Goal: Information Seeking & Learning: Learn about a topic

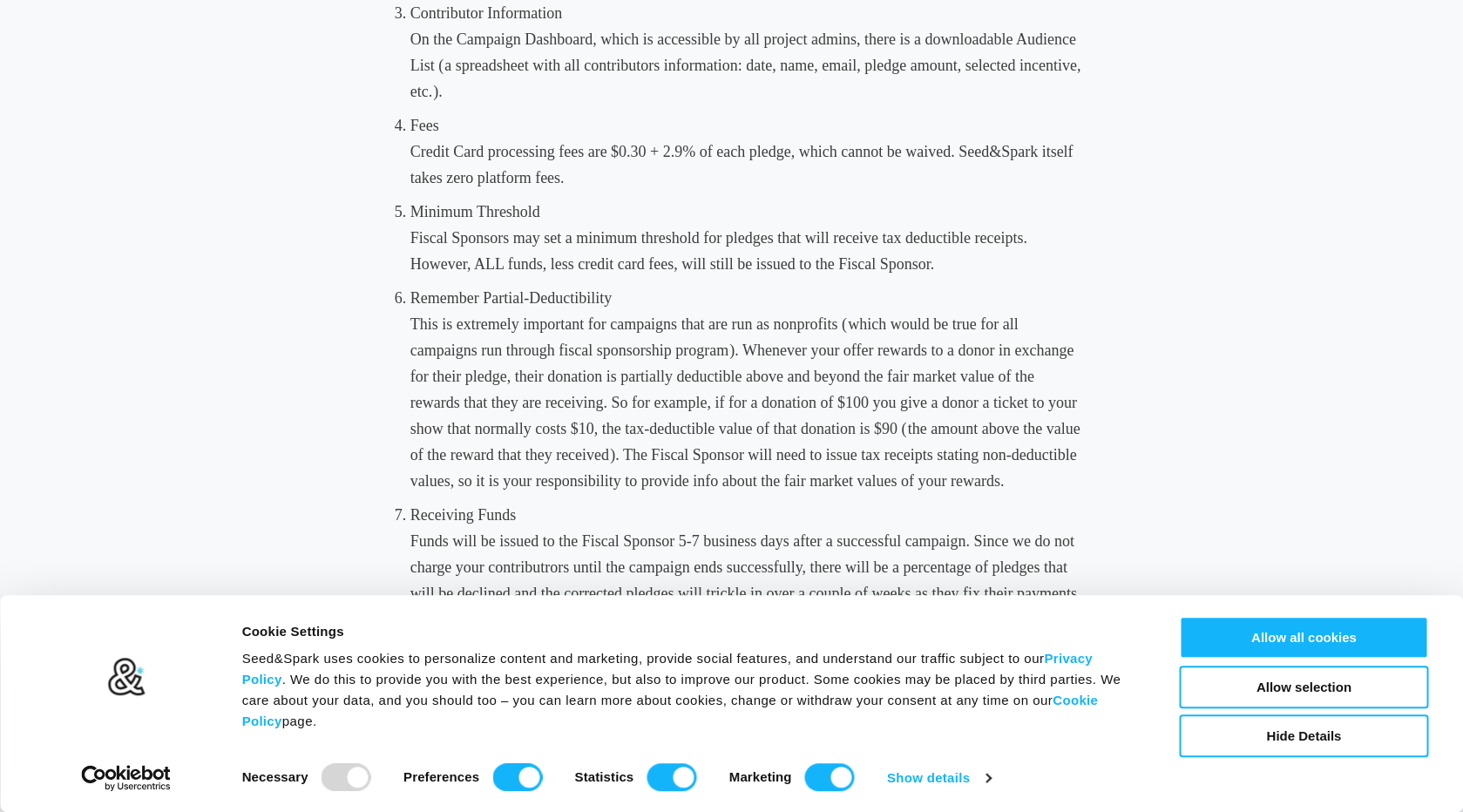
scroll to position [1156, 0]
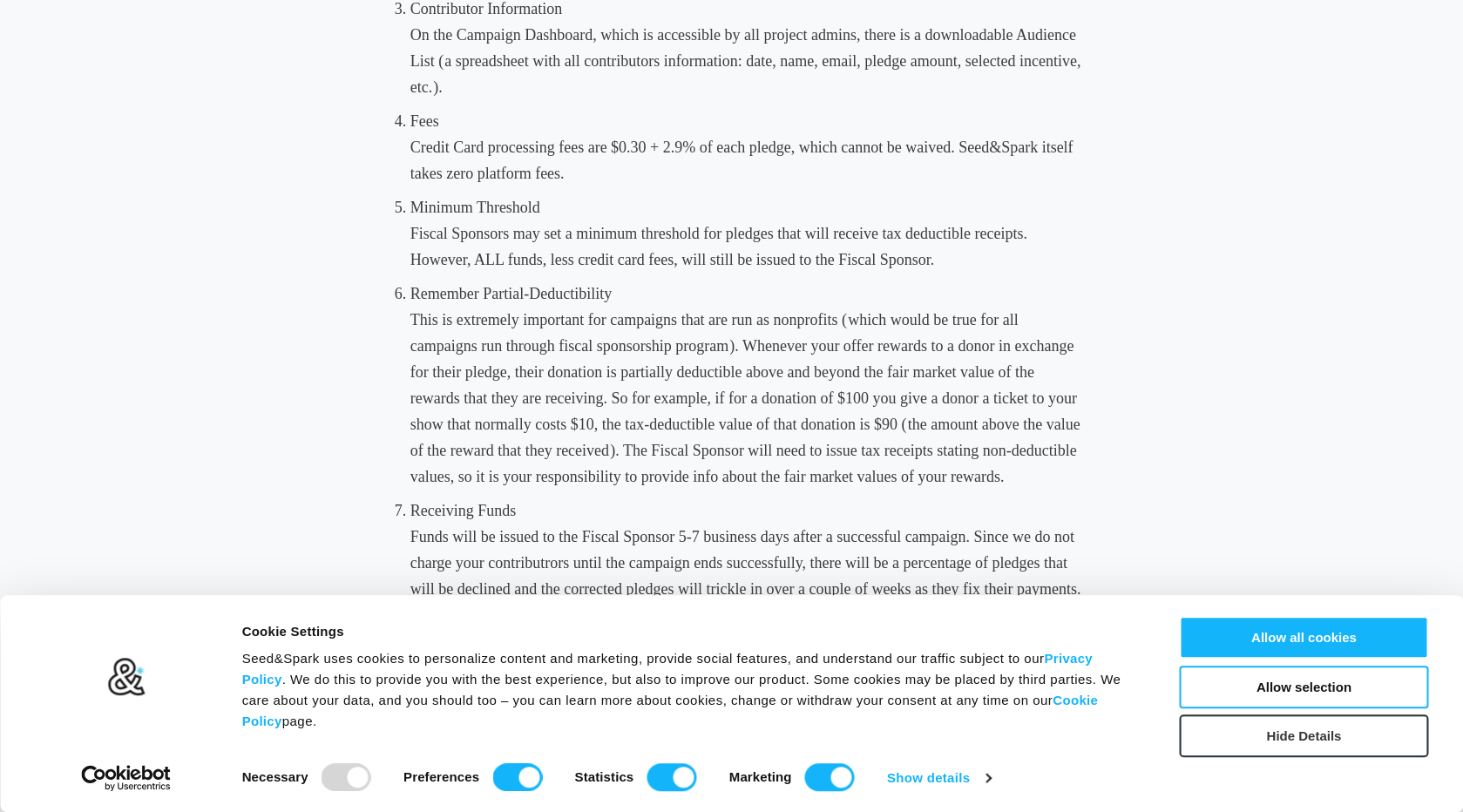
click at [1203, 729] on button "Hide Details" at bounding box center [1304, 736] width 249 height 43
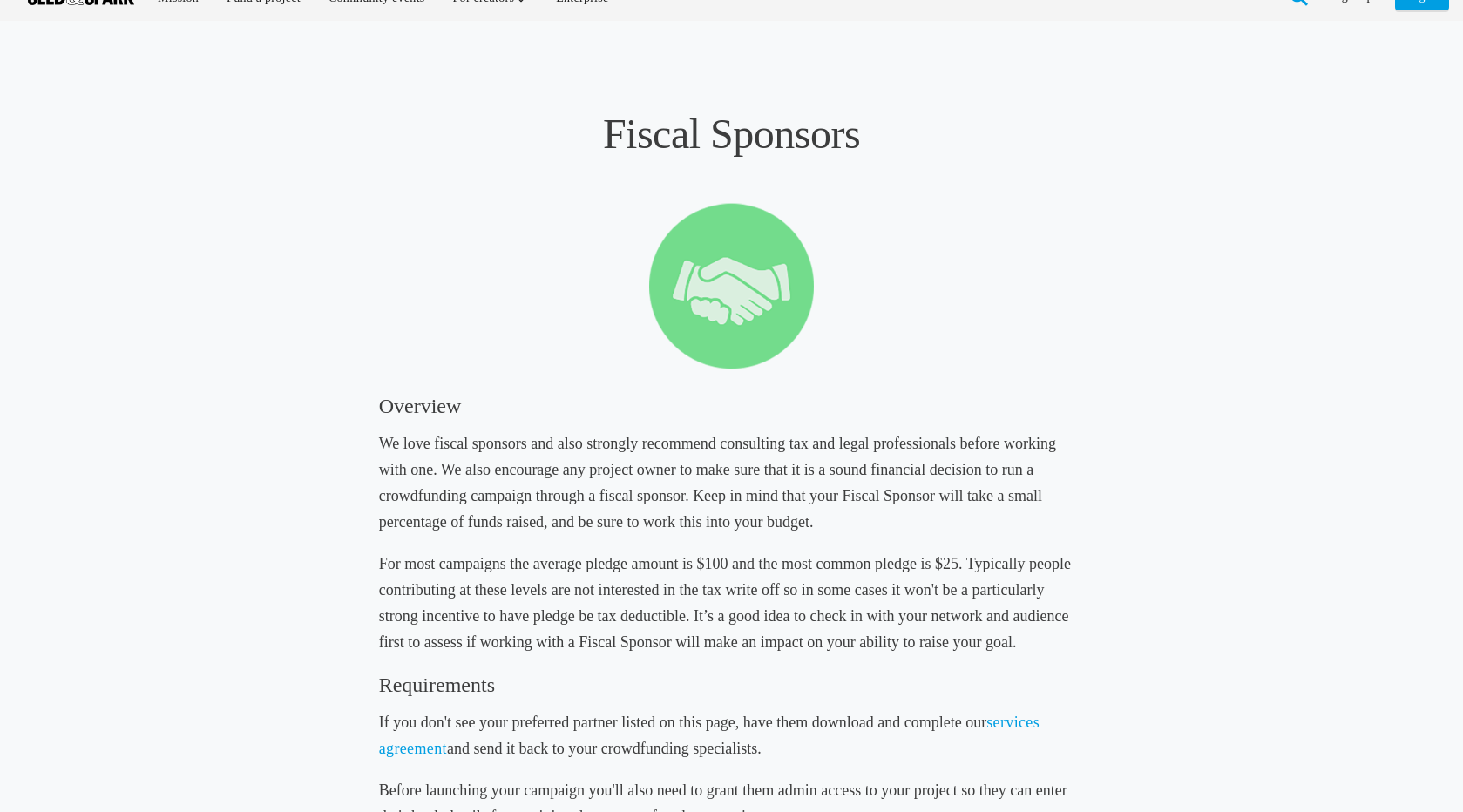
scroll to position [0, 0]
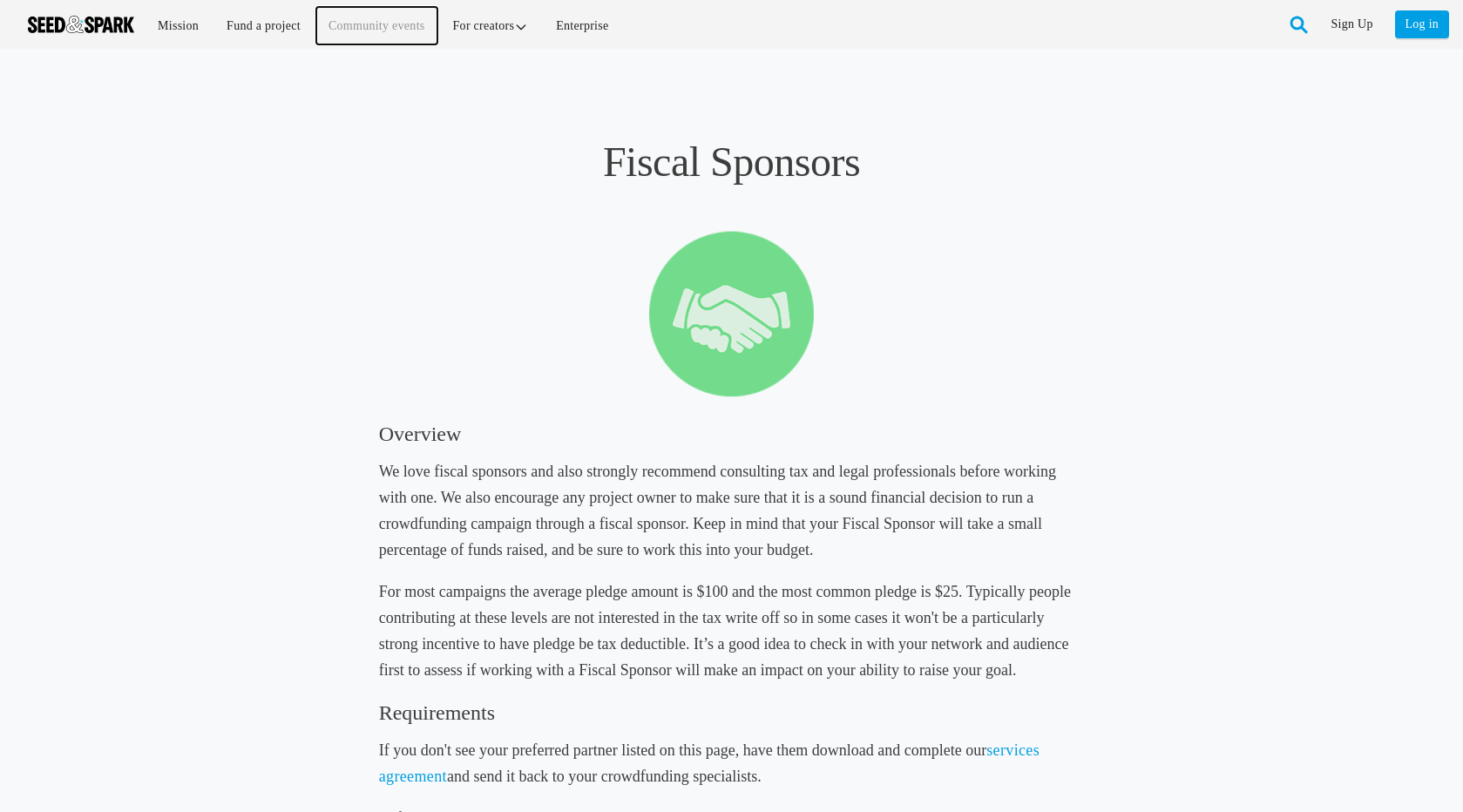
click at [372, 26] on link "Community events" at bounding box center [377, 26] width 121 height 37
click at [570, 24] on link "Enterprise" at bounding box center [582, 26] width 76 height 37
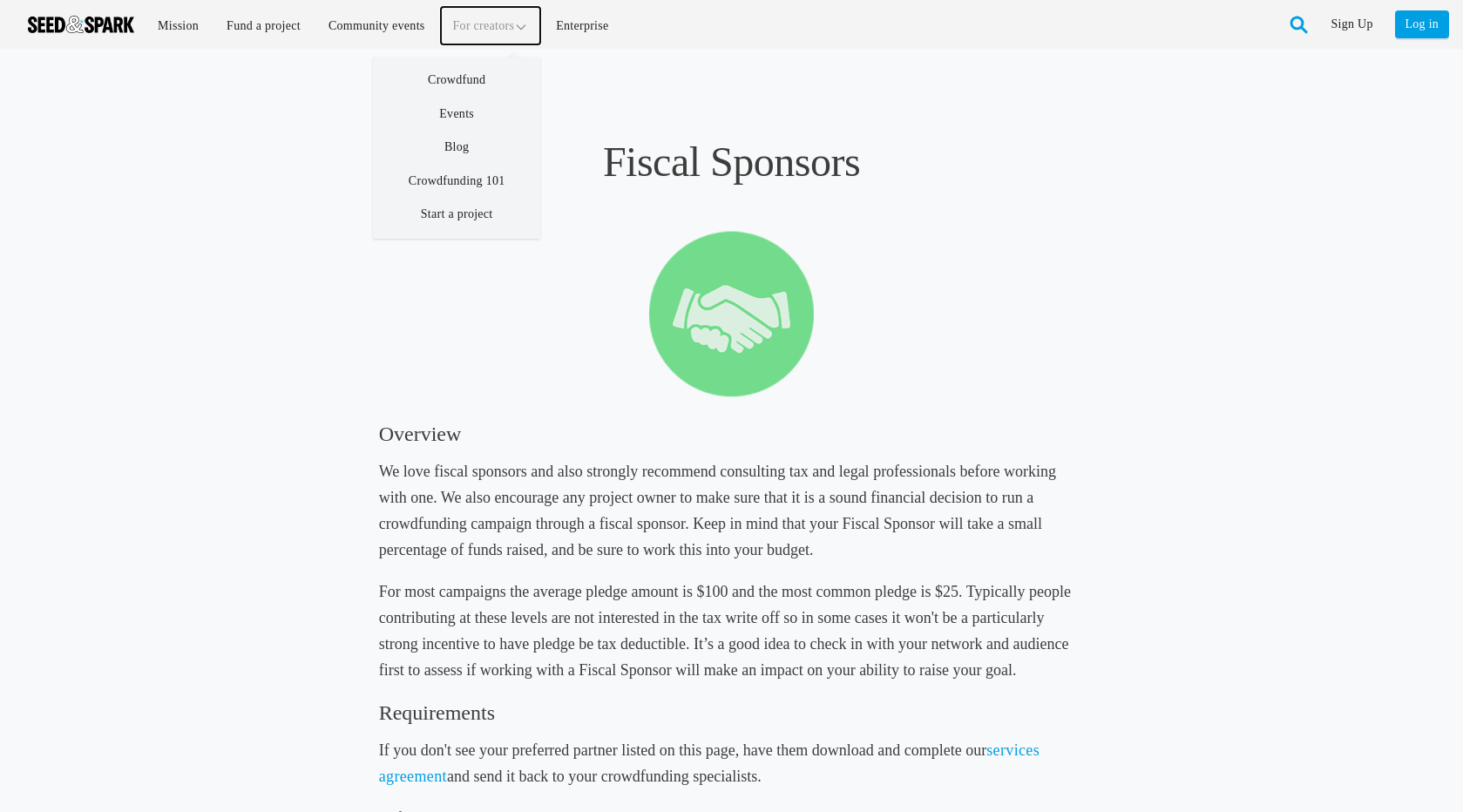
click at [490, 24] on link "For creators" at bounding box center [491, 26] width 100 height 37
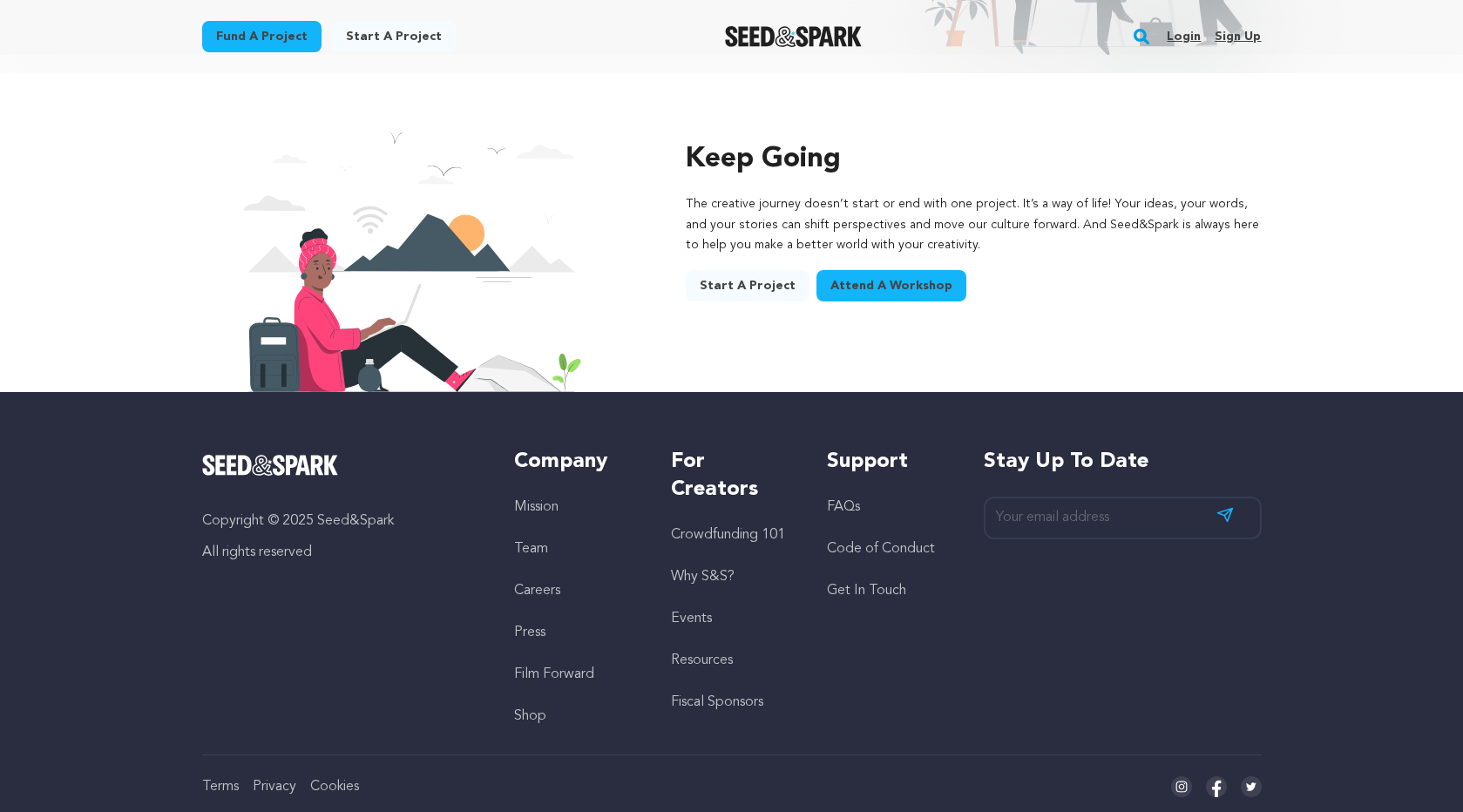
scroll to position [2806, 0]
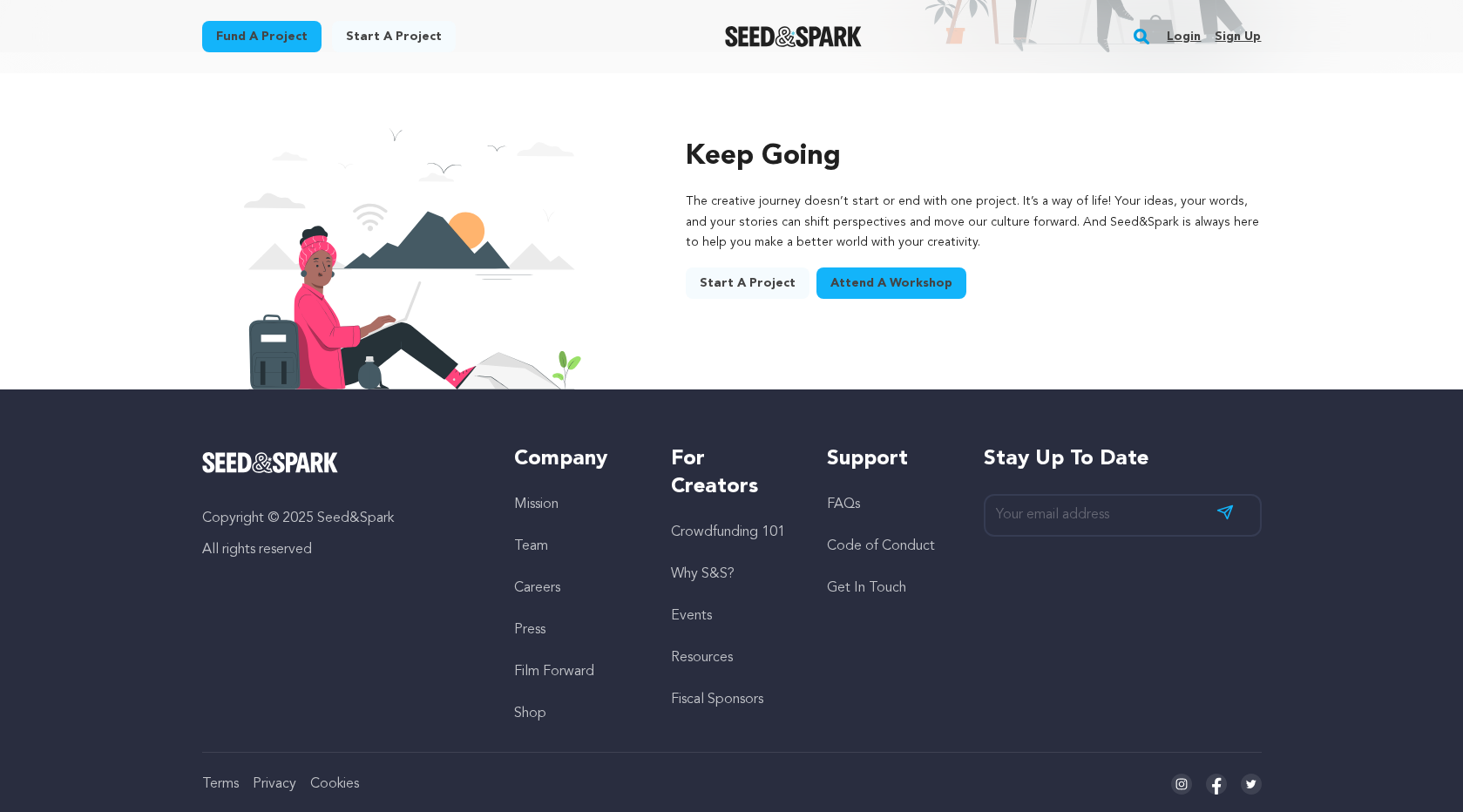
click at [531, 581] on link "Careers" at bounding box center [537, 588] width 46 height 14
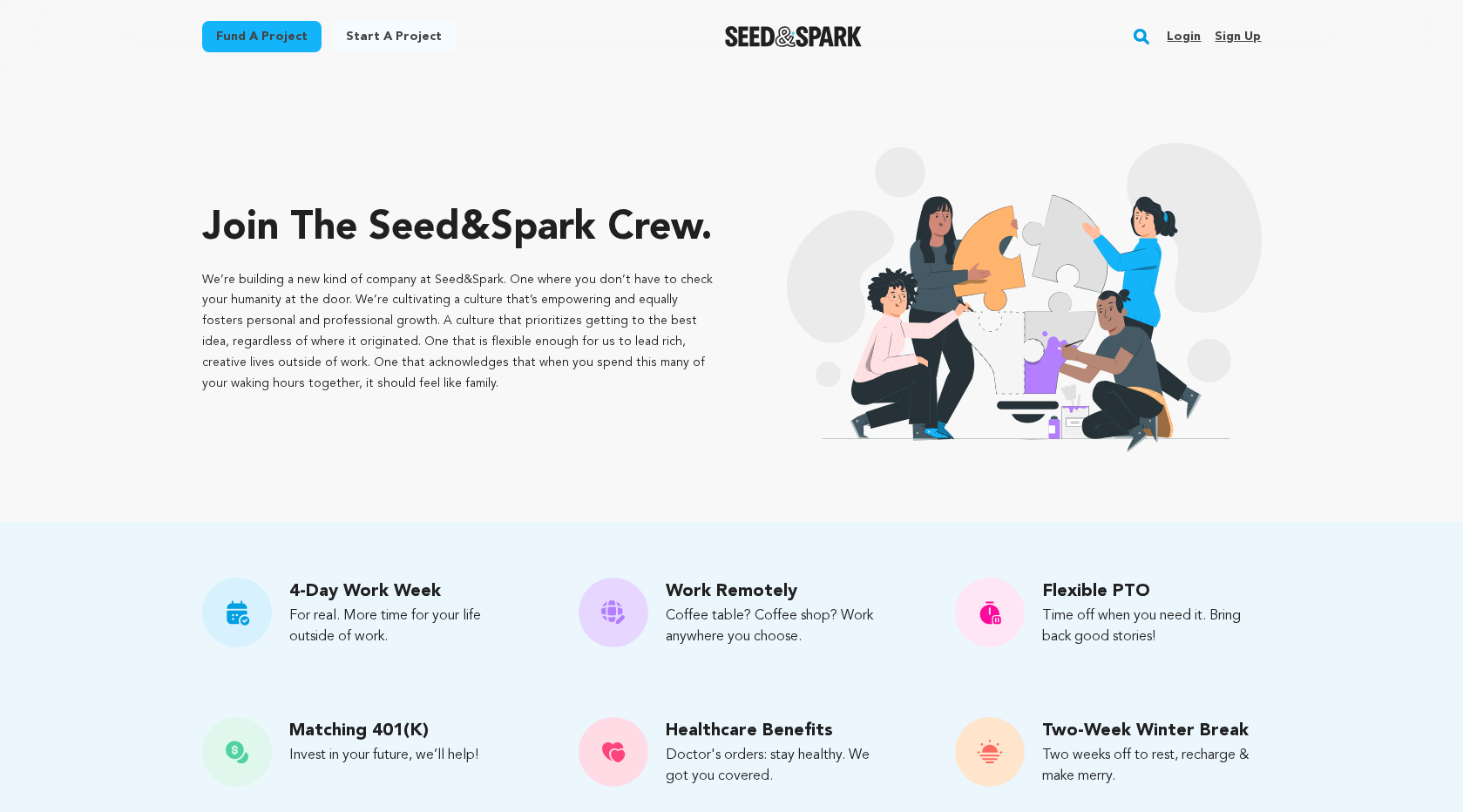
click at [743, 36] on img "Seed&Spark Homepage" at bounding box center [794, 36] width 137 height 21
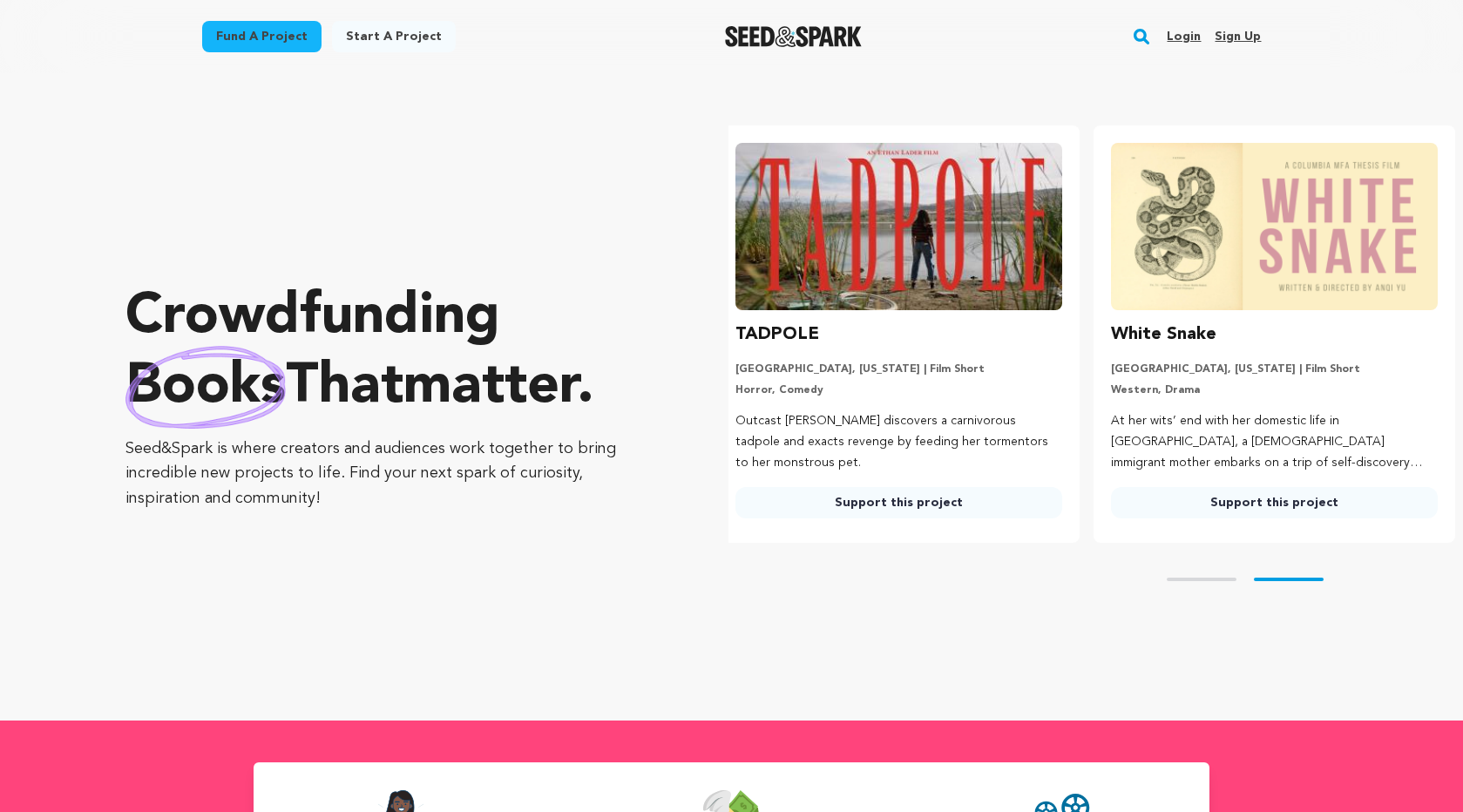
scroll to position [0, 389]
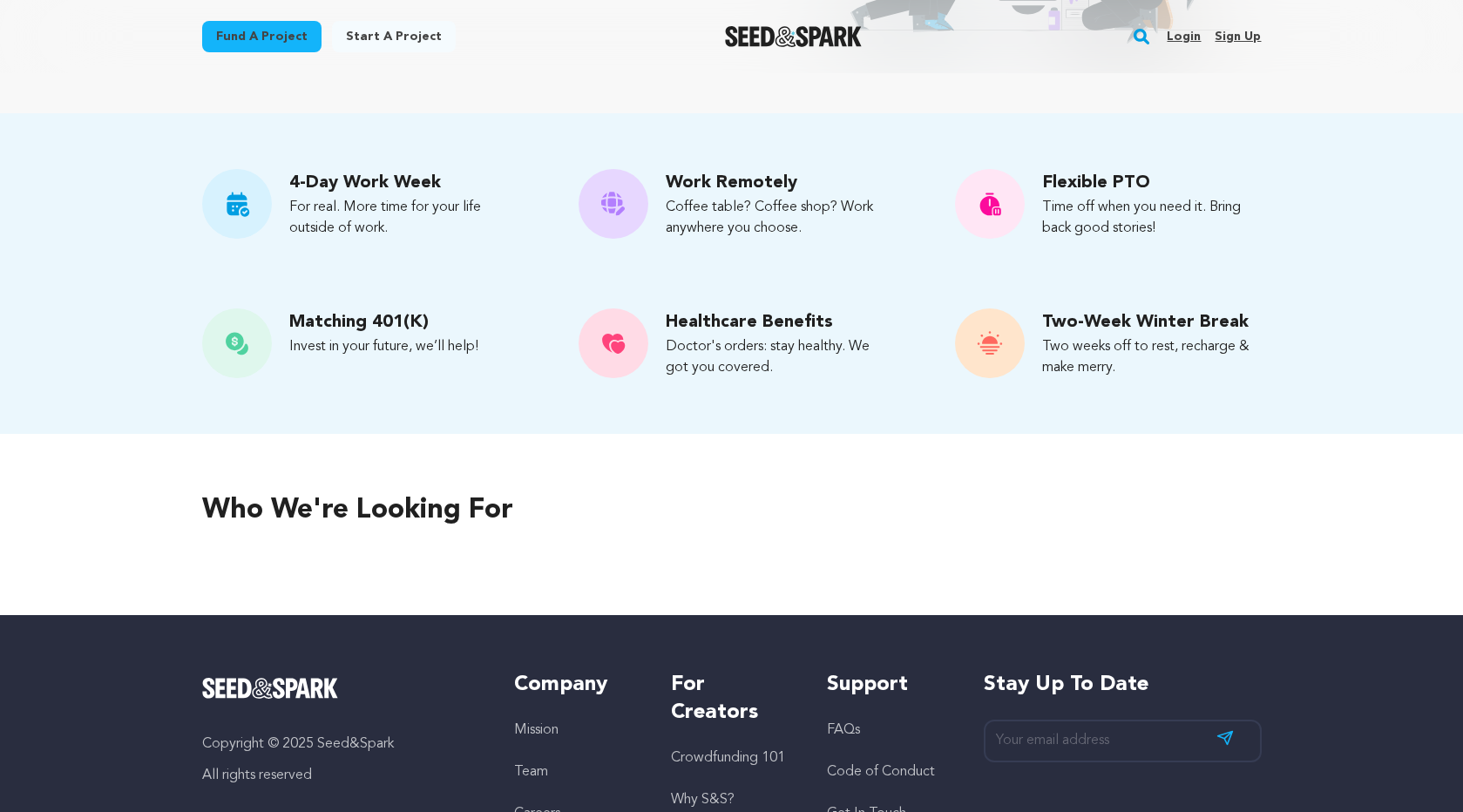
scroll to position [673, 0]
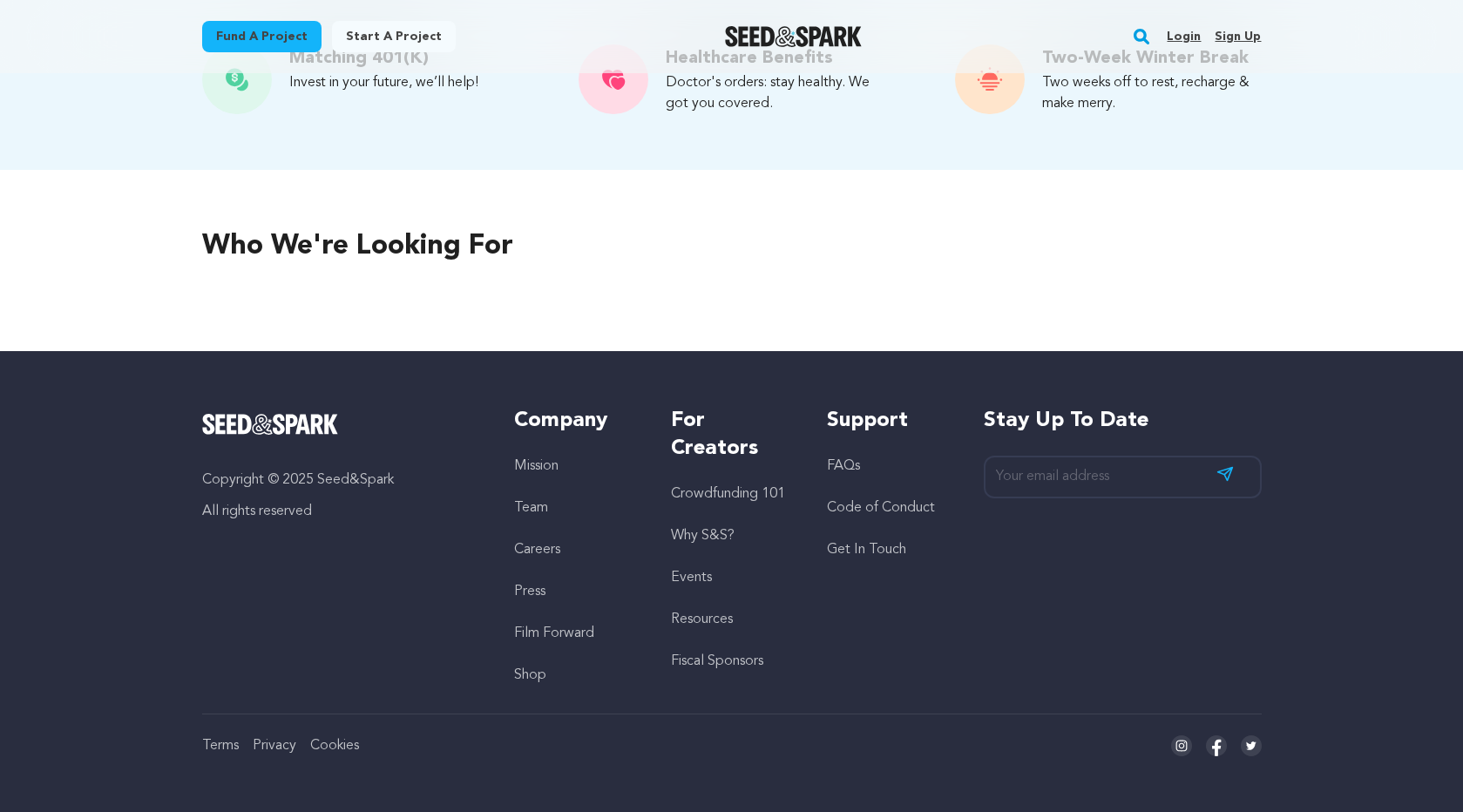
click at [540, 505] on link "Team" at bounding box center [531, 508] width 34 height 14
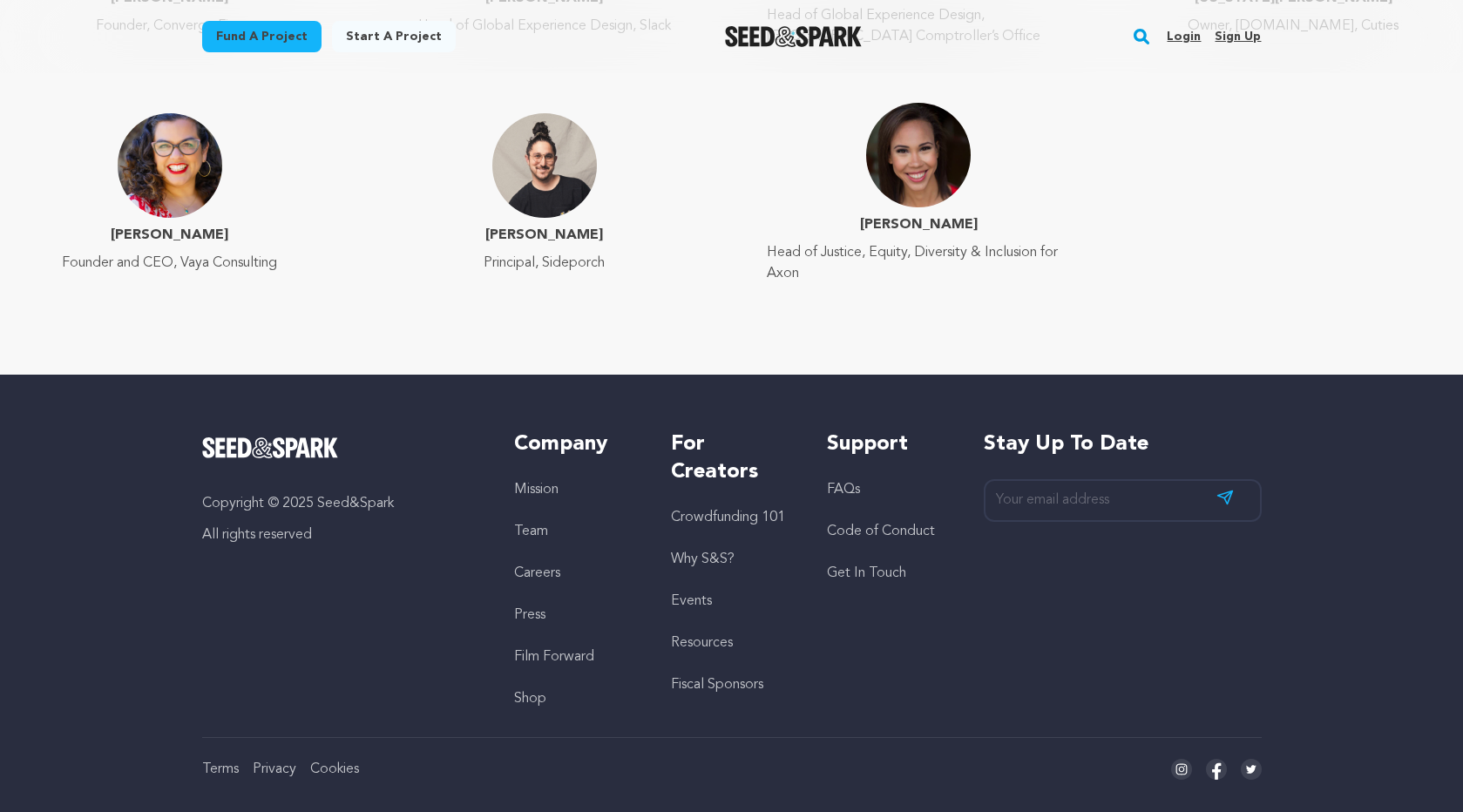
scroll to position [2861, 0]
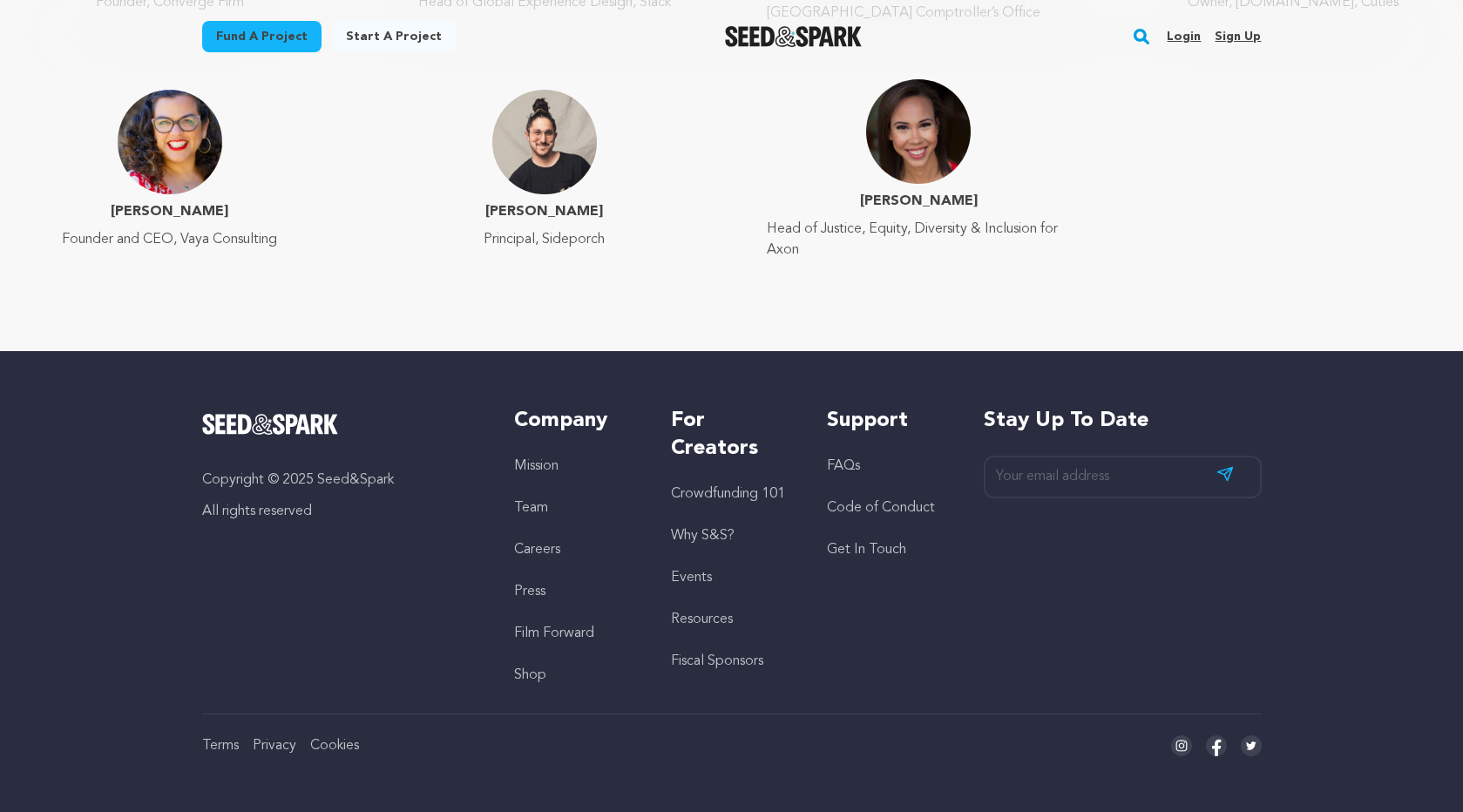
click at [698, 659] on link "Fiscal Sponsors" at bounding box center [717, 661] width 92 height 14
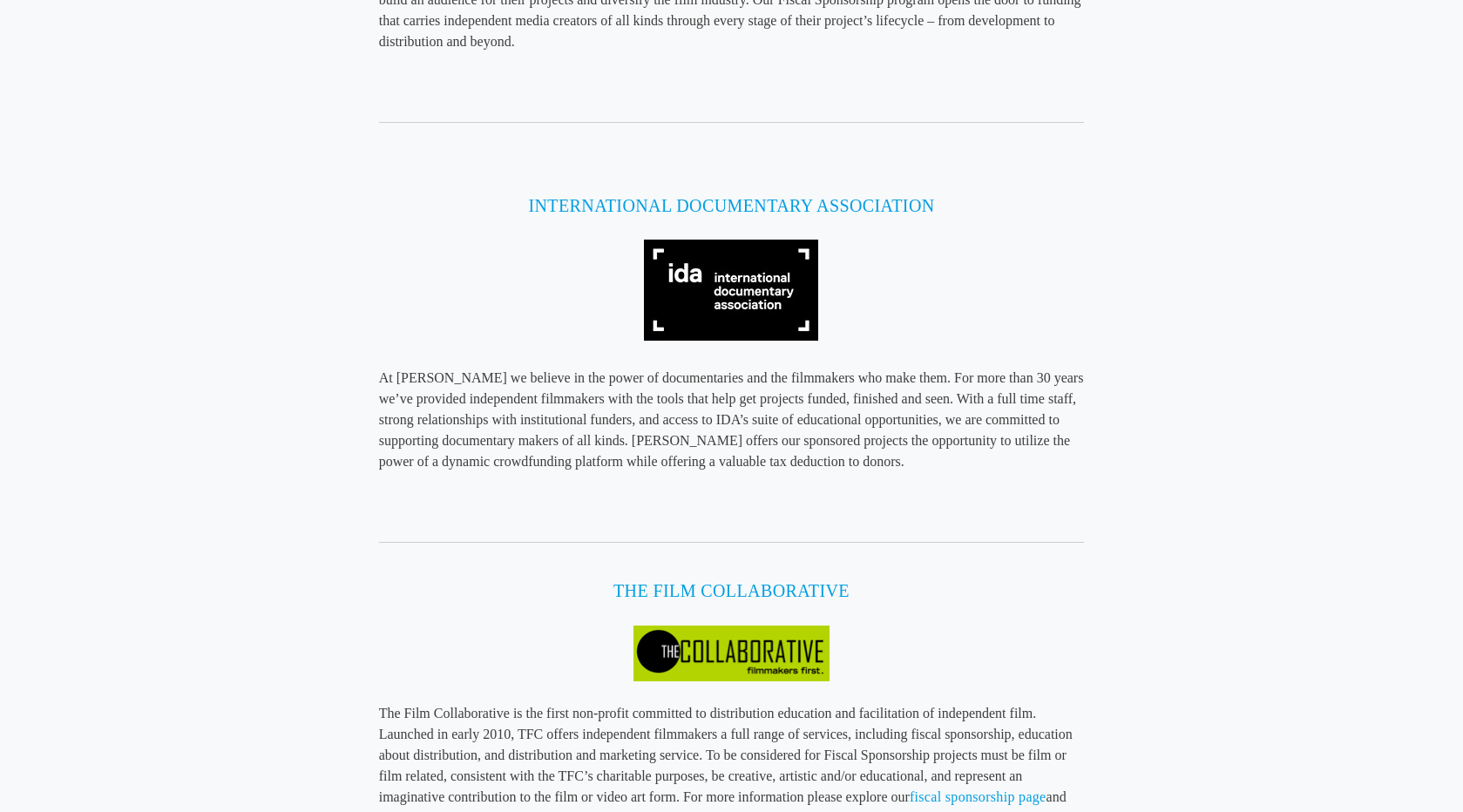
scroll to position [2394, 0]
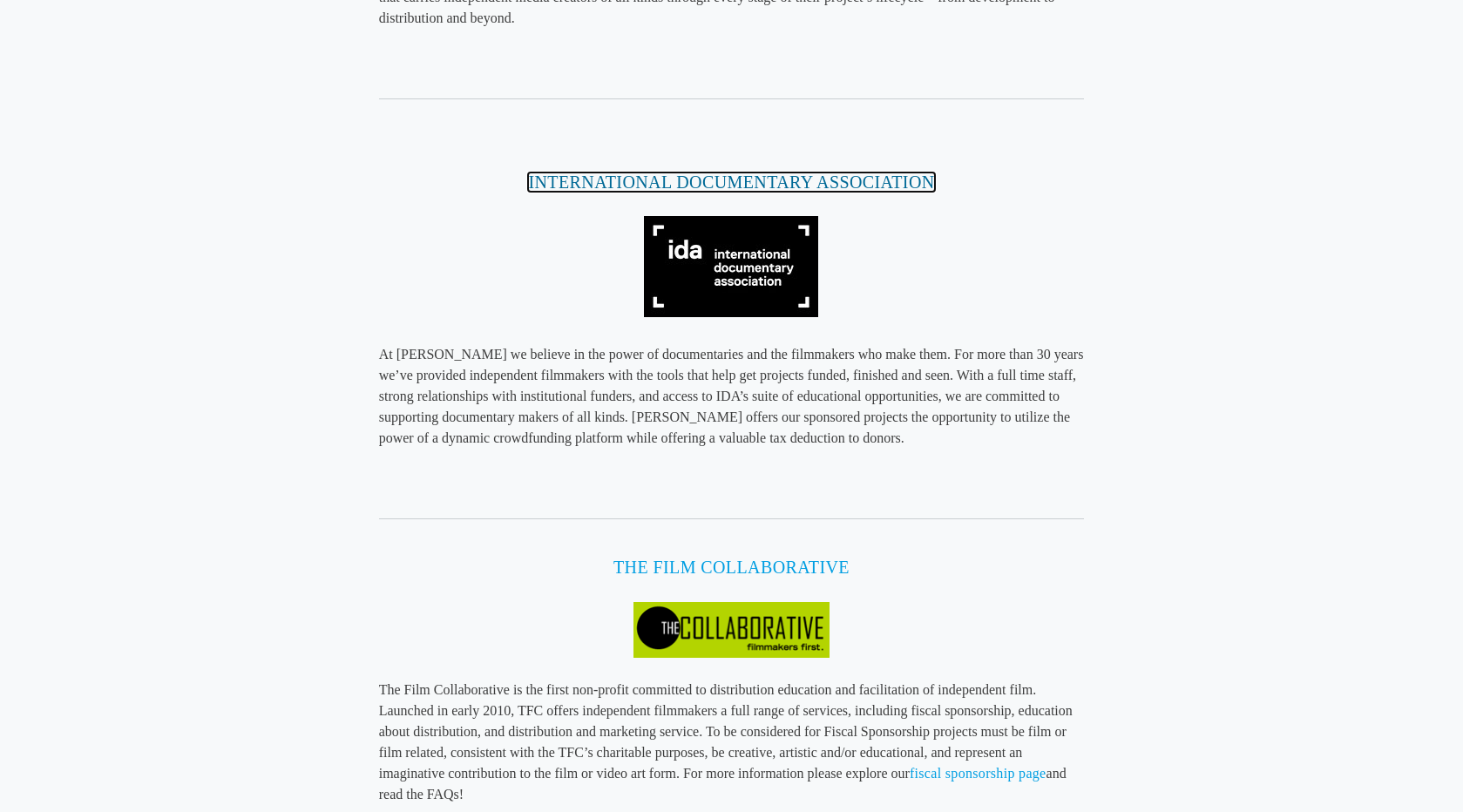
click at [771, 186] on link "International Documentary Association" at bounding box center [731, 182] width 406 height 20
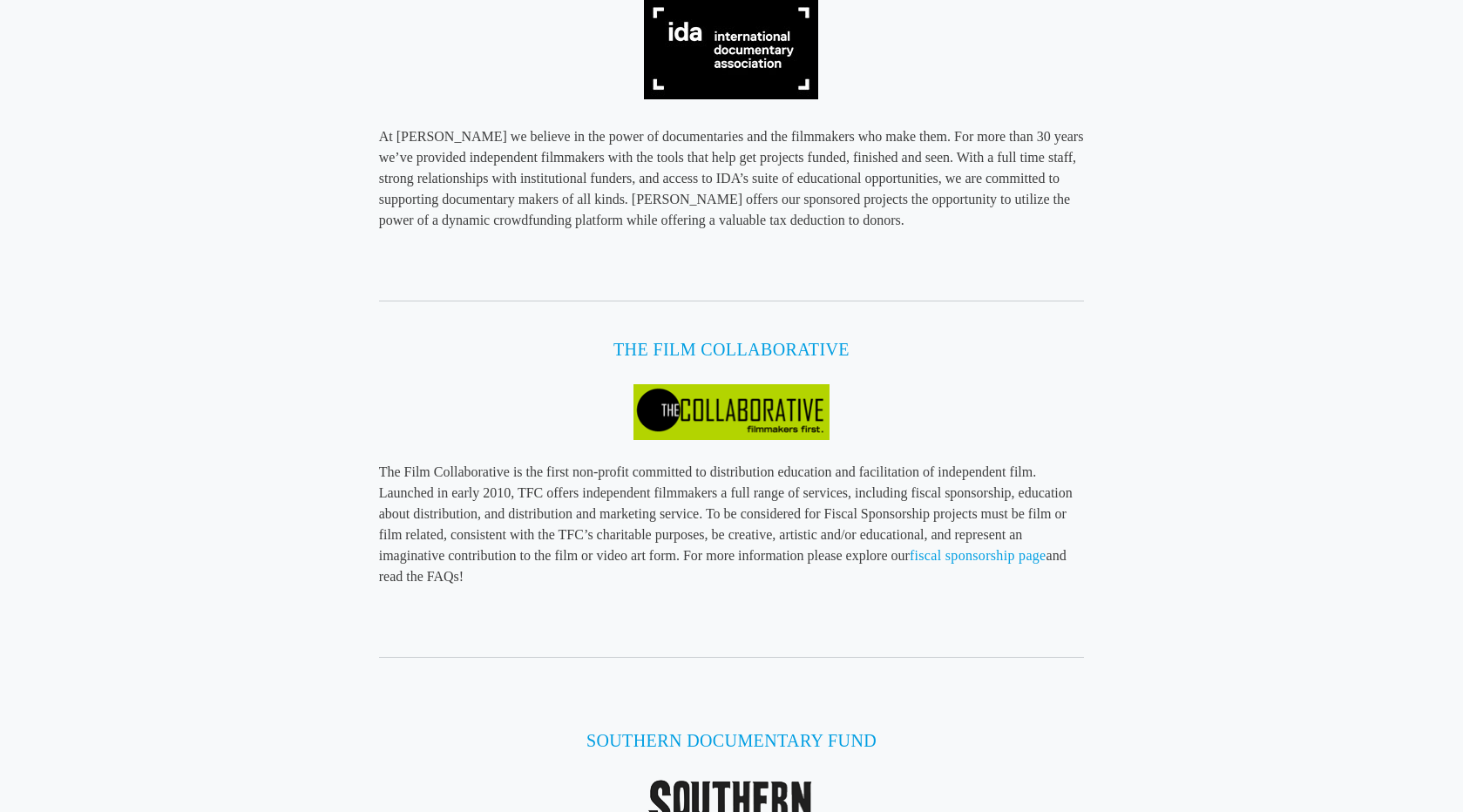
scroll to position [2615, 0]
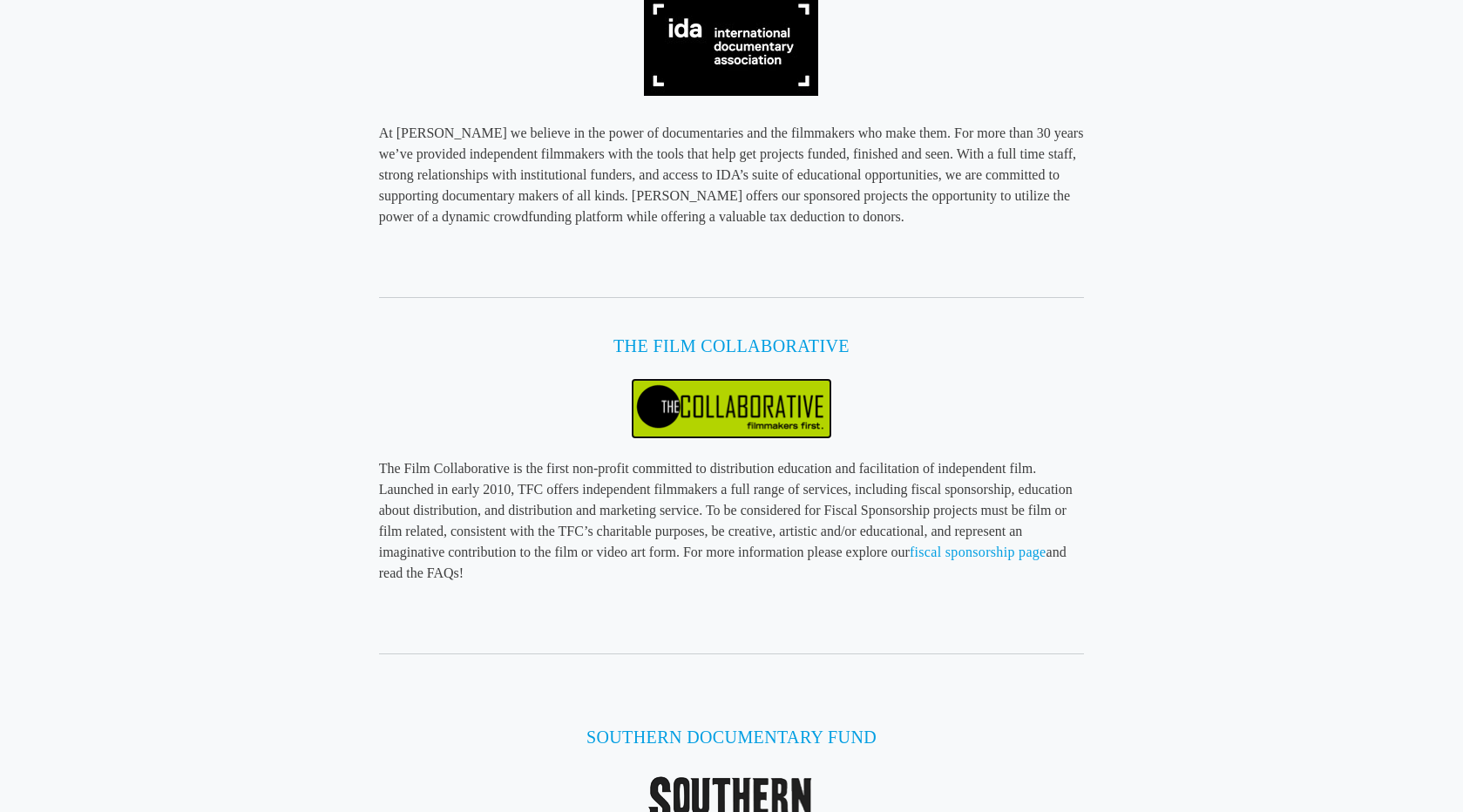
click at [712, 406] on img at bounding box center [732, 408] width 198 height 58
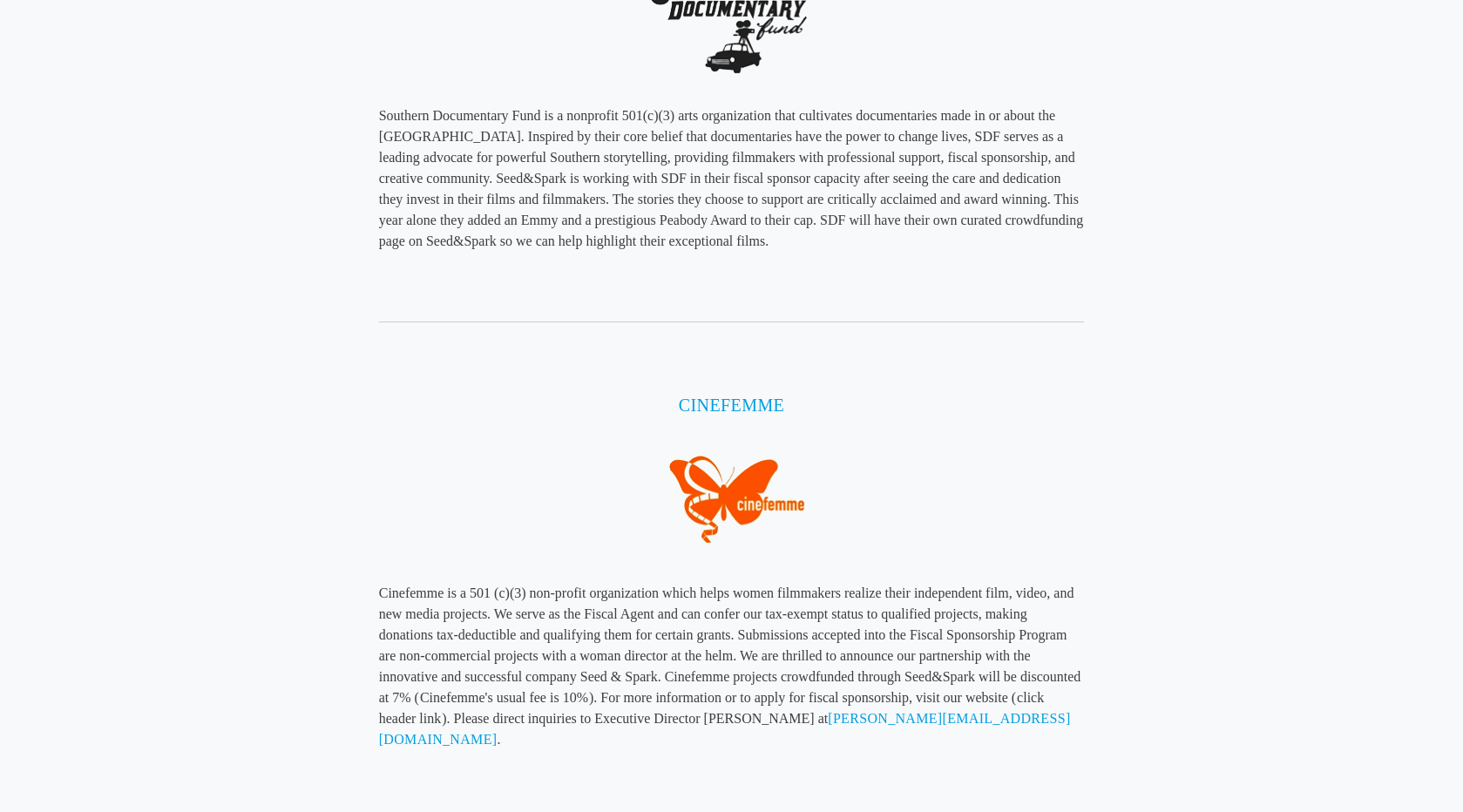
scroll to position [3502, 0]
